Goal: Information Seeking & Learning: Understand process/instructions

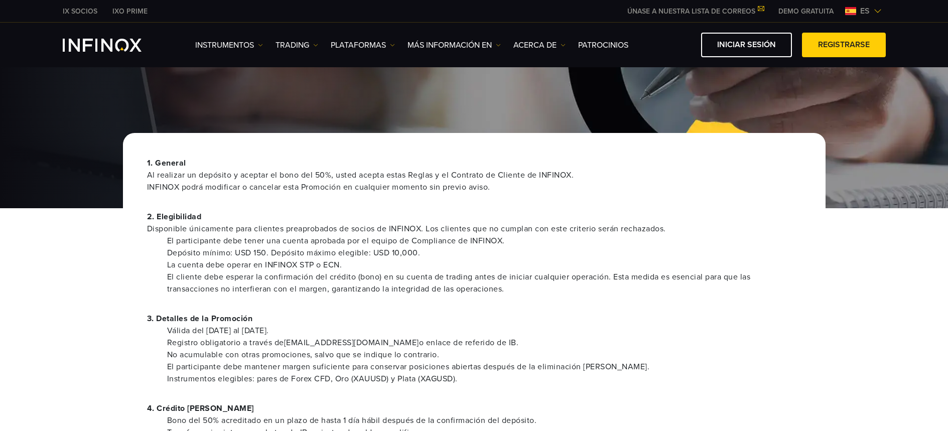
scroll to position [19, 0]
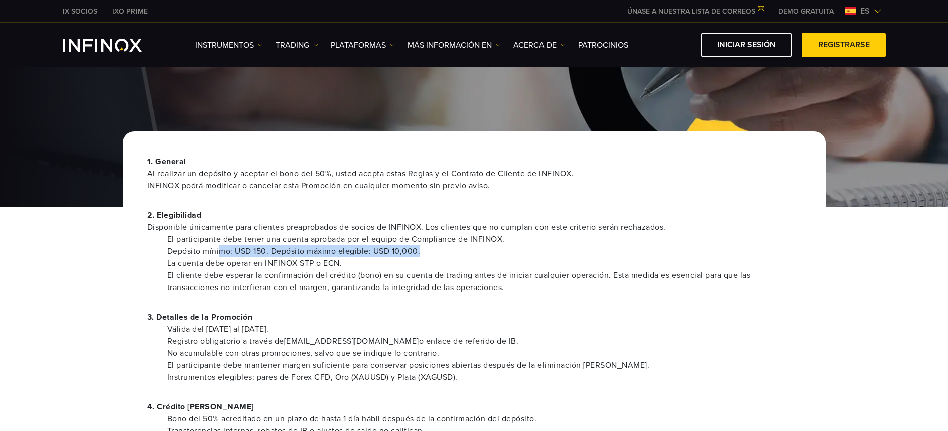
drag, startPoint x: 220, startPoint y: 254, endPoint x: 465, endPoint y: 257, distance: 245.3
click at [465, 257] on ul "El participante debe tener una cuenta aprobada por el equipo de Compliance de I…" at bounding box center [474, 263] width 654 height 60
drag, startPoint x: 319, startPoint y: 284, endPoint x: 278, endPoint y: 275, distance: 42.0
click at [316, 283] on li "El cliente debe esperar la confirmación del crédito (bono) en su cuenta de trad…" at bounding box center [484, 281] width 634 height 24
drag, startPoint x: 265, startPoint y: 255, endPoint x: 458, endPoint y: 249, distance: 193.2
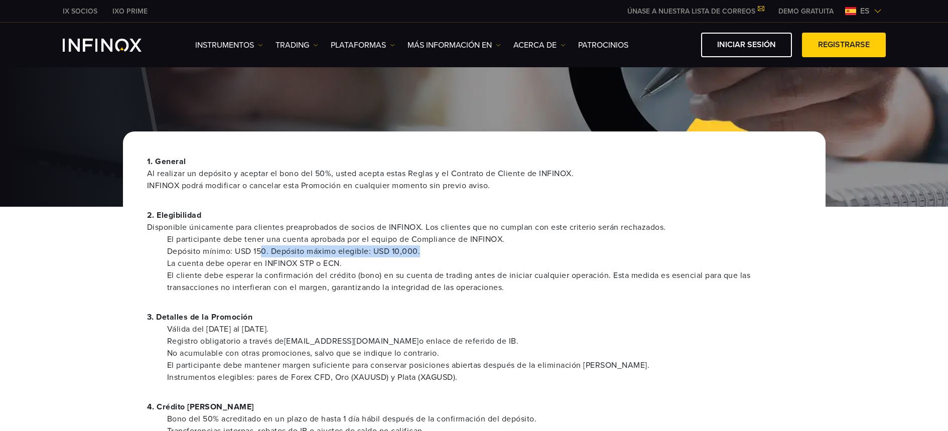
click at [458, 249] on li "Depósito mínimo: USD 150. Depósito máximo elegible: USD 10,000." at bounding box center [484, 251] width 634 height 12
drag, startPoint x: 158, startPoint y: 269, endPoint x: 276, endPoint y: 270, distance: 118.4
click at [382, 265] on ul "El participante debe tener una cuenta aprobada por el equipo de Compliance de I…" at bounding box center [474, 263] width 654 height 60
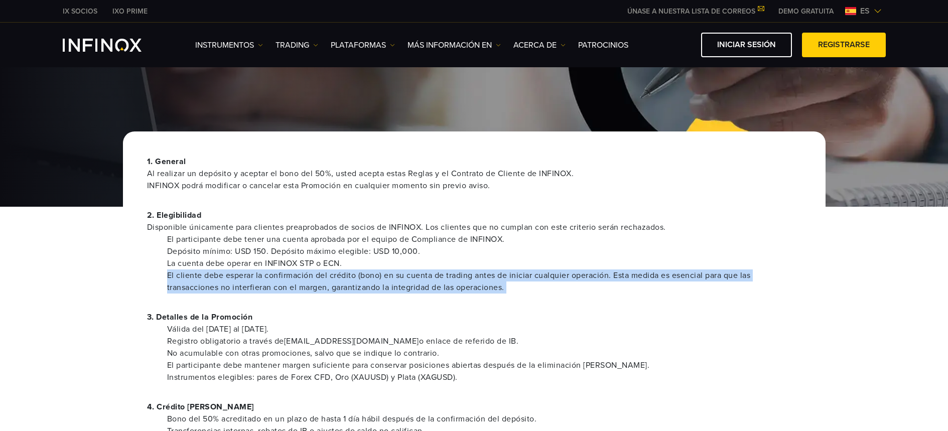
drag, startPoint x: 145, startPoint y: 278, endPoint x: 537, endPoint y: 294, distance: 392.1
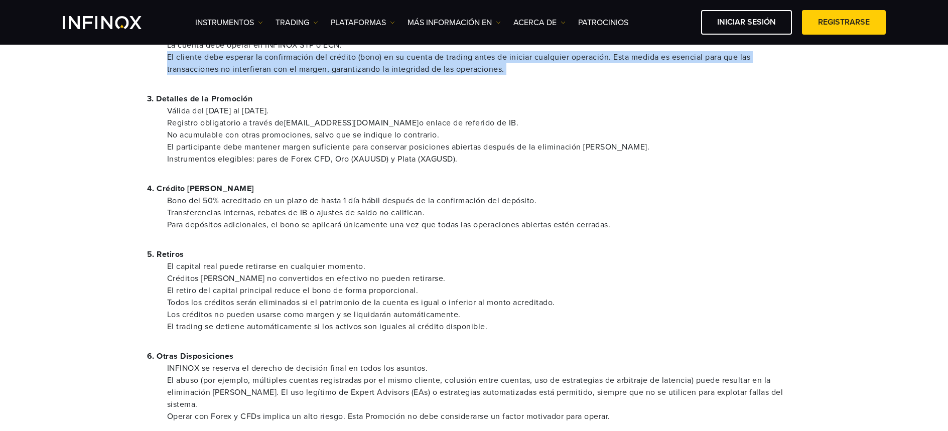
scroll to position [255, 0]
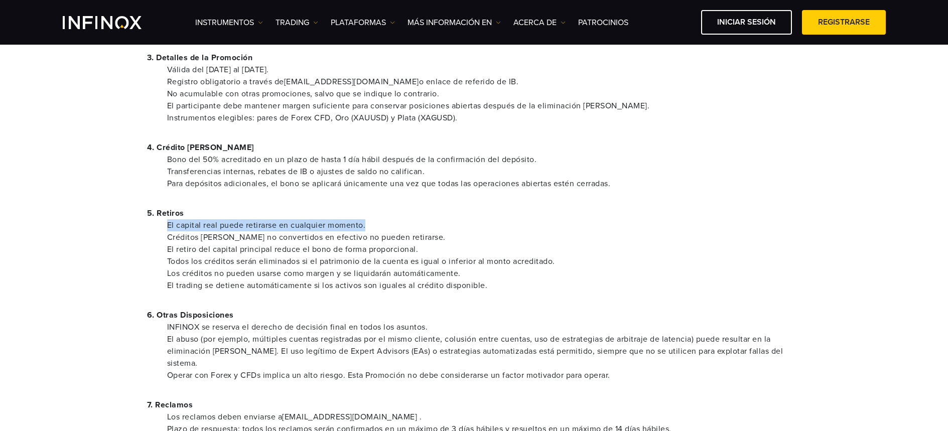
drag, startPoint x: 167, startPoint y: 228, endPoint x: 398, endPoint y: 228, distance: 231.2
click at [399, 229] on li "El capital real puede retirarse en cualquier momento." at bounding box center [484, 225] width 634 height 12
click at [470, 185] on li "Para depósitos adicionales, el bono se aplicará únicamente una vez que todas la…" at bounding box center [484, 184] width 634 height 12
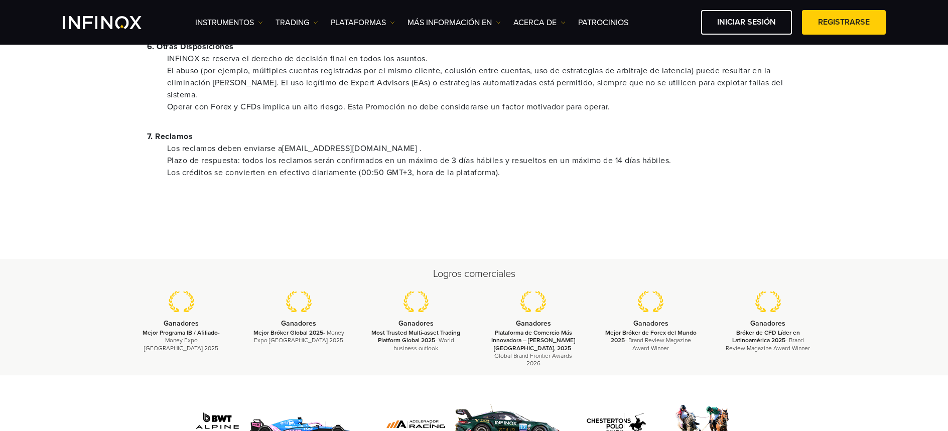
scroll to position [612, 0]
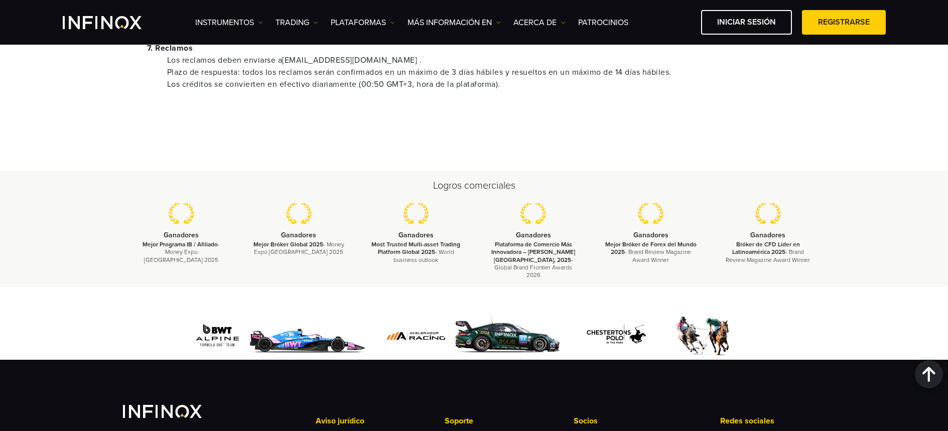
drag, startPoint x: 123, startPoint y: 200, endPoint x: 819, endPoint y: 259, distance: 698.2
click at [819, 259] on div "Logros comerciales Ganadores Mejor Programa IB / Afiliado - Money Expo [GEOGRAP…" at bounding box center [474, 229] width 948 height 116
click at [824, 312] on div at bounding box center [474, 336] width 702 height 48
click at [641, 312] on img at bounding box center [668, 336] width 185 height 48
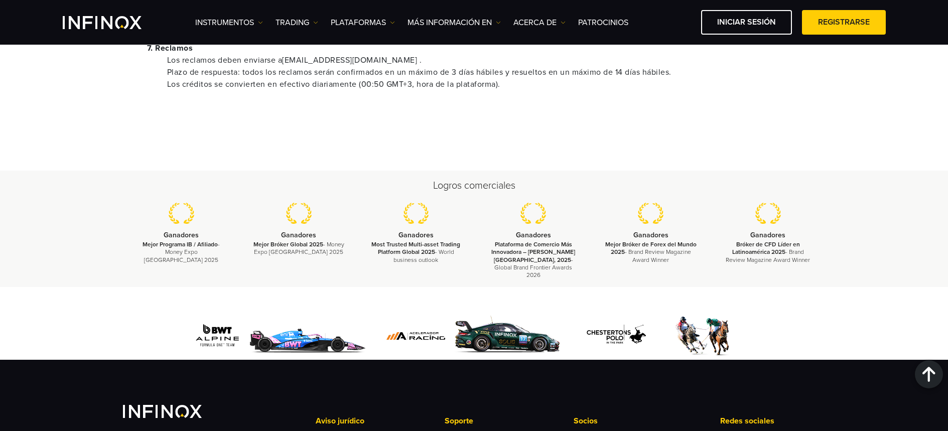
click at [519, 312] on img at bounding box center [473, 336] width 185 height 48
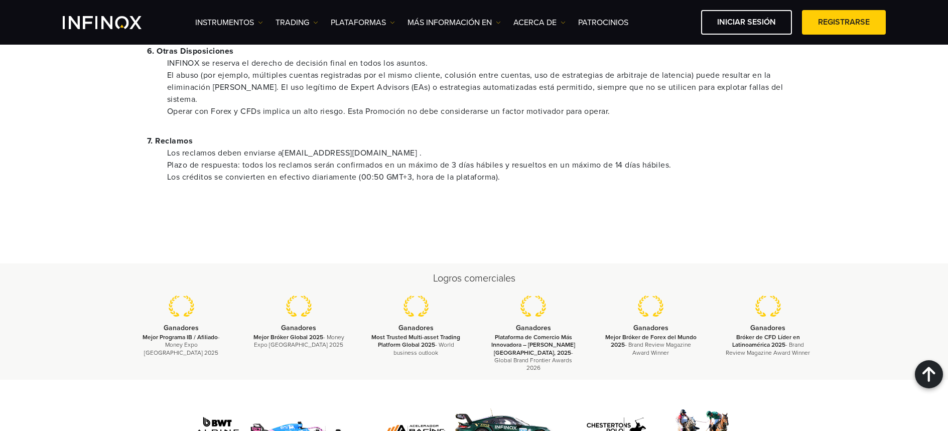
scroll to position [291, 0]
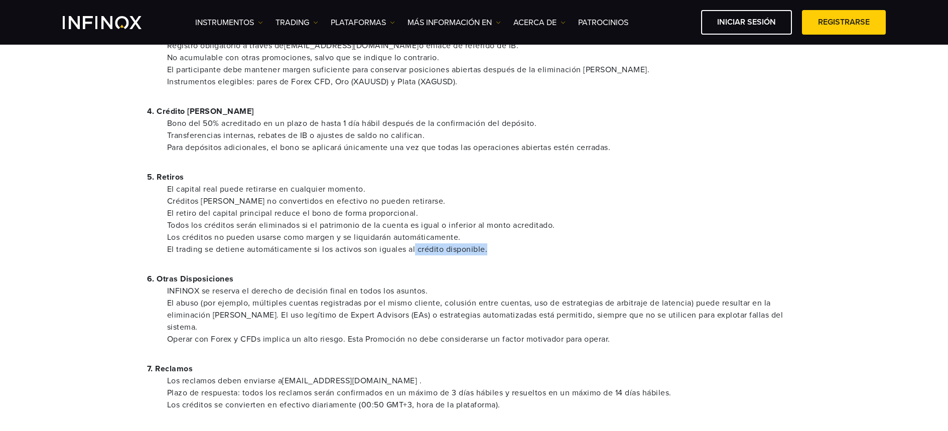
drag, startPoint x: 416, startPoint y: 244, endPoint x: 623, endPoint y: 240, distance: 207.2
click at [589, 244] on li "El trading se detiene automáticamente si los activos son iguales al crédito dis…" at bounding box center [484, 249] width 634 height 12
click at [640, 237] on li "Los créditos no pueden usarse como margen y se liquidarán automáticamente." at bounding box center [484, 237] width 634 height 12
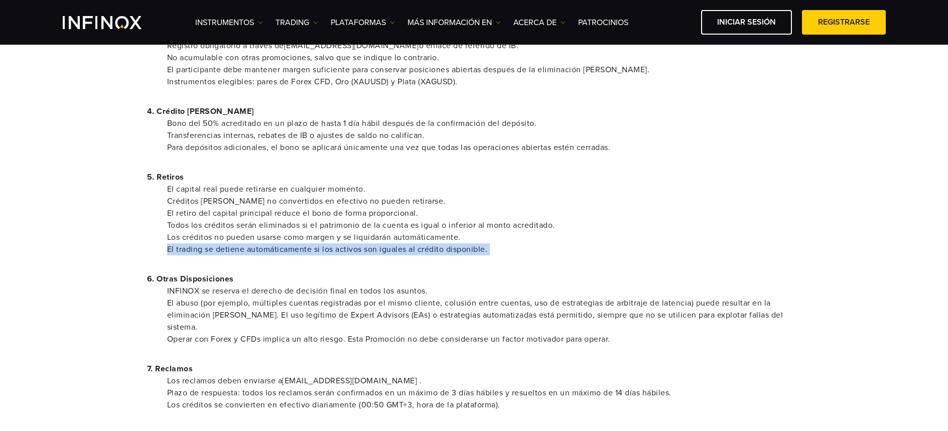
drag, startPoint x: 568, startPoint y: 243, endPoint x: 339, endPoint y: 267, distance: 230.4
click at [250, 260] on div "1. General Al realizar un depósito y aceptar el bono del 50%, usted acepta esta…" at bounding box center [474, 155] width 702 height 638
click at [390, 270] on div "1. General Al realizar un depósito y aceptar el bono del 50%, usted acepta esta…" at bounding box center [474, 155] width 702 height 638
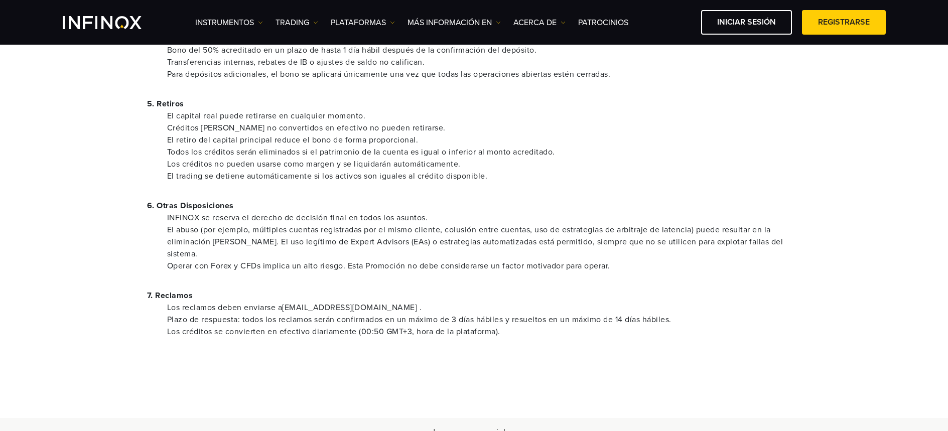
scroll to position [373, 0]
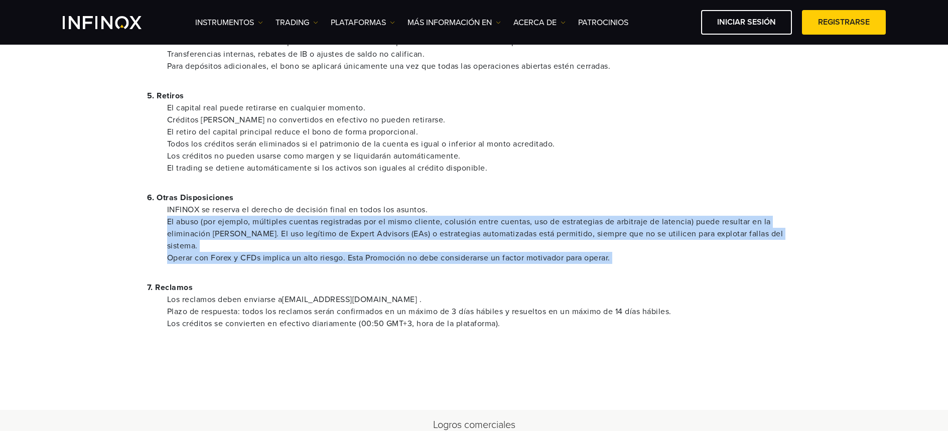
drag, startPoint x: 165, startPoint y: 214, endPoint x: 419, endPoint y: 254, distance: 257.5
click at [419, 254] on div "1. General Al realizar un depósito y aceptar el bono del 50%, usted acepta esta…" at bounding box center [474, 74] width 702 height 638
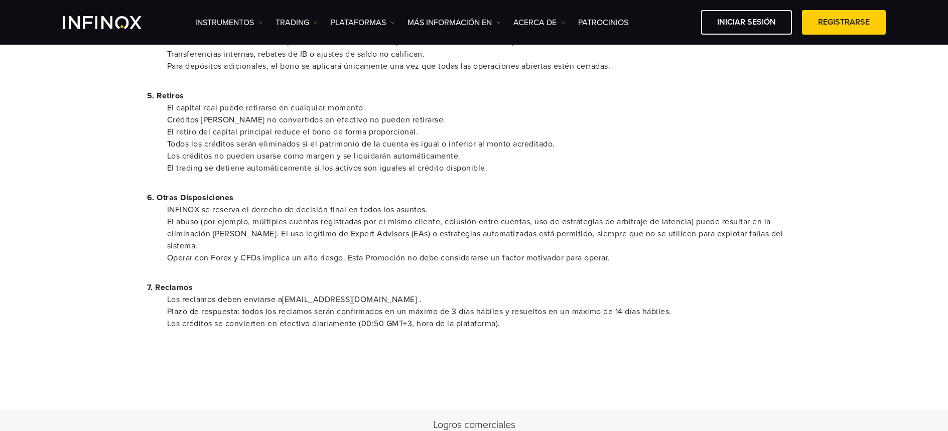
click at [308, 281] on p "7. Reclamos" at bounding box center [474, 287] width 654 height 12
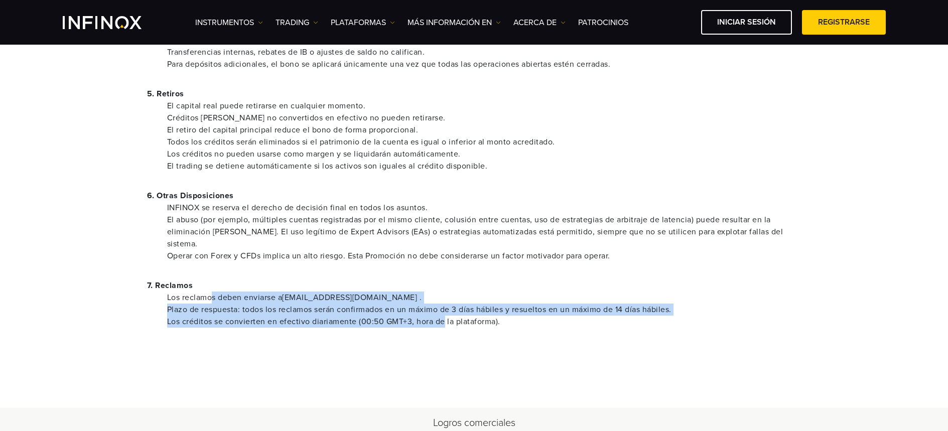
drag, startPoint x: 212, startPoint y: 286, endPoint x: 479, endPoint y: 310, distance: 268.5
click at [460, 310] on ul "Los reclamos deben enviarse a [EMAIL_ADDRESS][DOMAIN_NAME] . Plazo de respuesta…" at bounding box center [474, 309] width 654 height 36
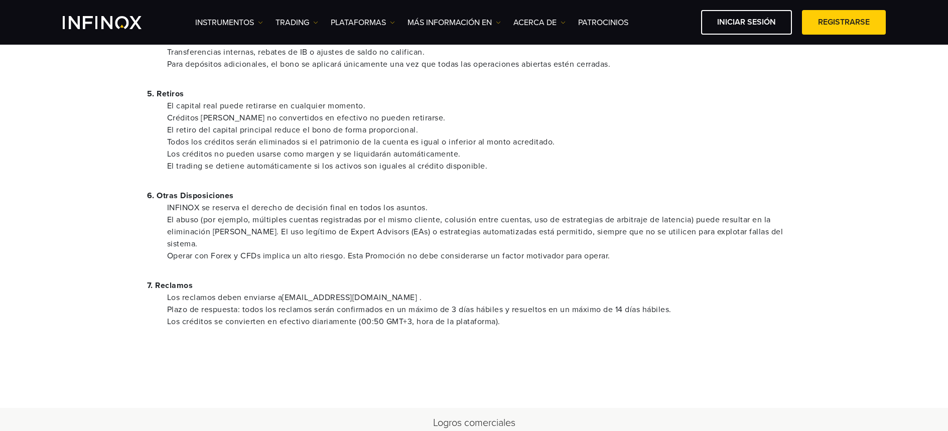
click at [611, 316] on li "Los créditos se convierten en efectivo diariamente (00:50 GMT+3, hora de la pla…" at bounding box center [484, 322] width 634 height 12
drag, startPoint x: 310, startPoint y: 311, endPoint x: 528, endPoint y: 310, distance: 217.2
click at [528, 316] on li "Los créditos se convierten en efectivo diariamente (00:50 GMT+3, hora de la pla…" at bounding box center [484, 322] width 634 height 12
click at [529, 316] on li "Los créditos se convierten en efectivo diariamente (00:50 GMT+3, hora de la pla…" at bounding box center [484, 322] width 634 height 12
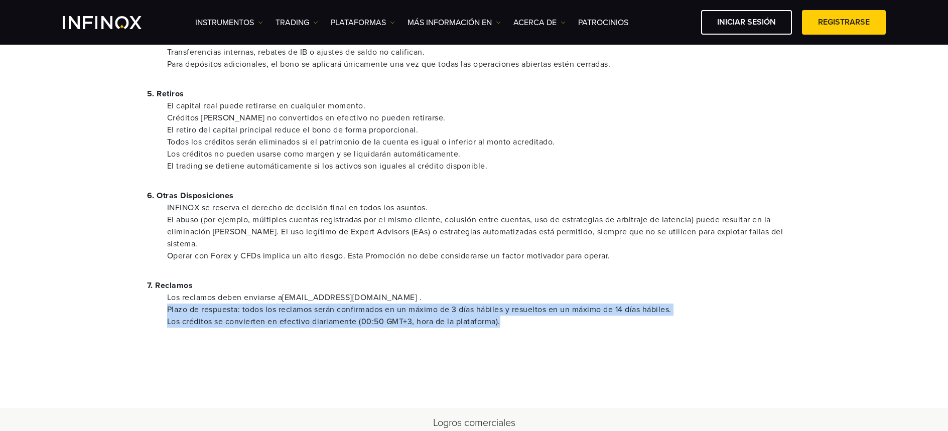
drag, startPoint x: 151, startPoint y: 295, endPoint x: 507, endPoint y: 305, distance: 356.3
click at [508, 305] on ul "Los reclamos deben enviarse a [EMAIL_ADDRESS][DOMAIN_NAME] . Plazo de respuesta…" at bounding box center [474, 309] width 654 height 36
click at [225, 316] on li "Los créditos se convierten en efectivo diariamente (00:50 GMT+3, hora de la pla…" at bounding box center [484, 322] width 634 height 12
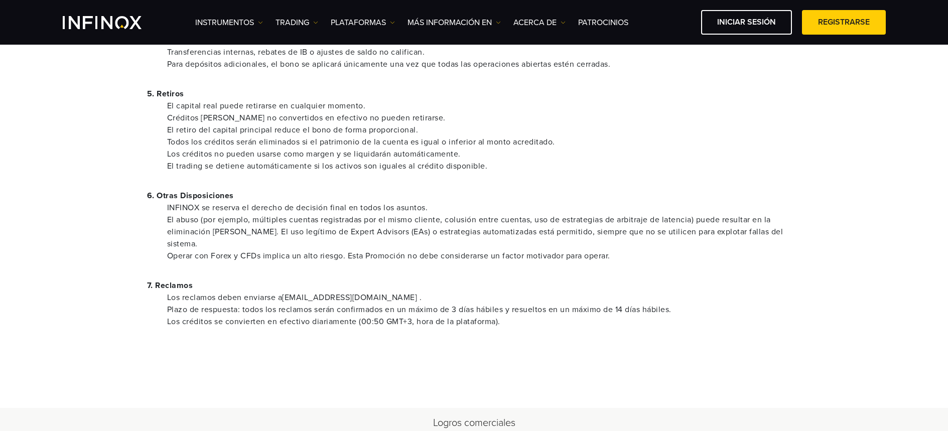
scroll to position [0, 0]
drag, startPoint x: 213, startPoint y: 309, endPoint x: 529, endPoint y: 317, distance: 316.1
click at [529, 317] on div "1. General Al realizar un depósito y aceptar el bono del 50%, usted acepta esta…" at bounding box center [474, 72] width 702 height 638
click at [370, 322] on div "1. General Al realizar un depósito y aceptar el bono del 50%, usted acepta esta…" at bounding box center [474, 72] width 702 height 638
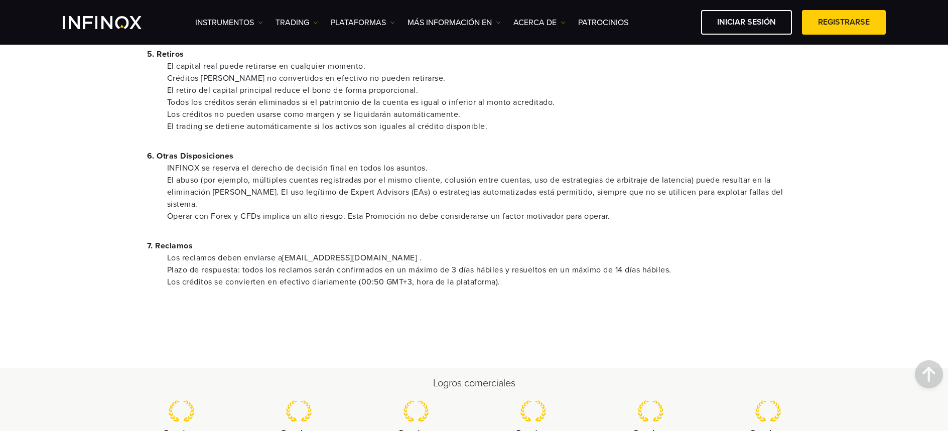
scroll to position [399, 0]
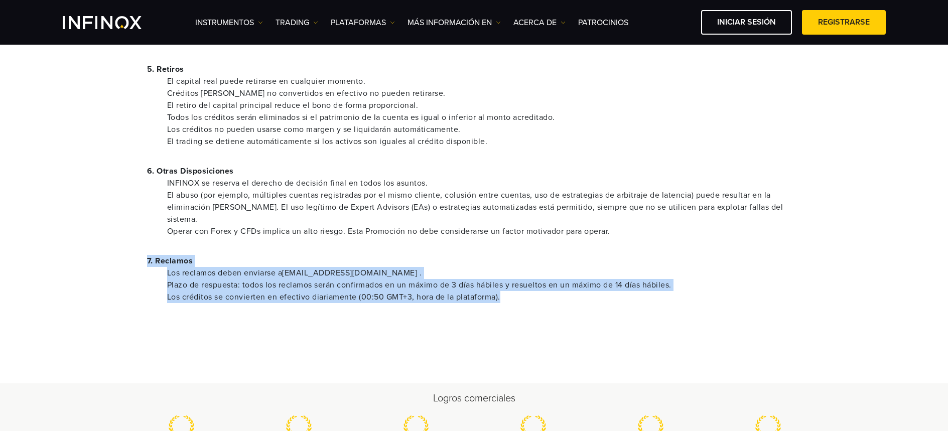
drag, startPoint x: 535, startPoint y: 290, endPoint x: 115, endPoint y: 246, distance: 421.6
click at [115, 246] on div "1. General Al realizar un depósito y aceptar el bono del 50%, usted acepta esta…" at bounding box center [474, 47] width 722 height 638
